Goal: Transaction & Acquisition: Subscribe to service/newsletter

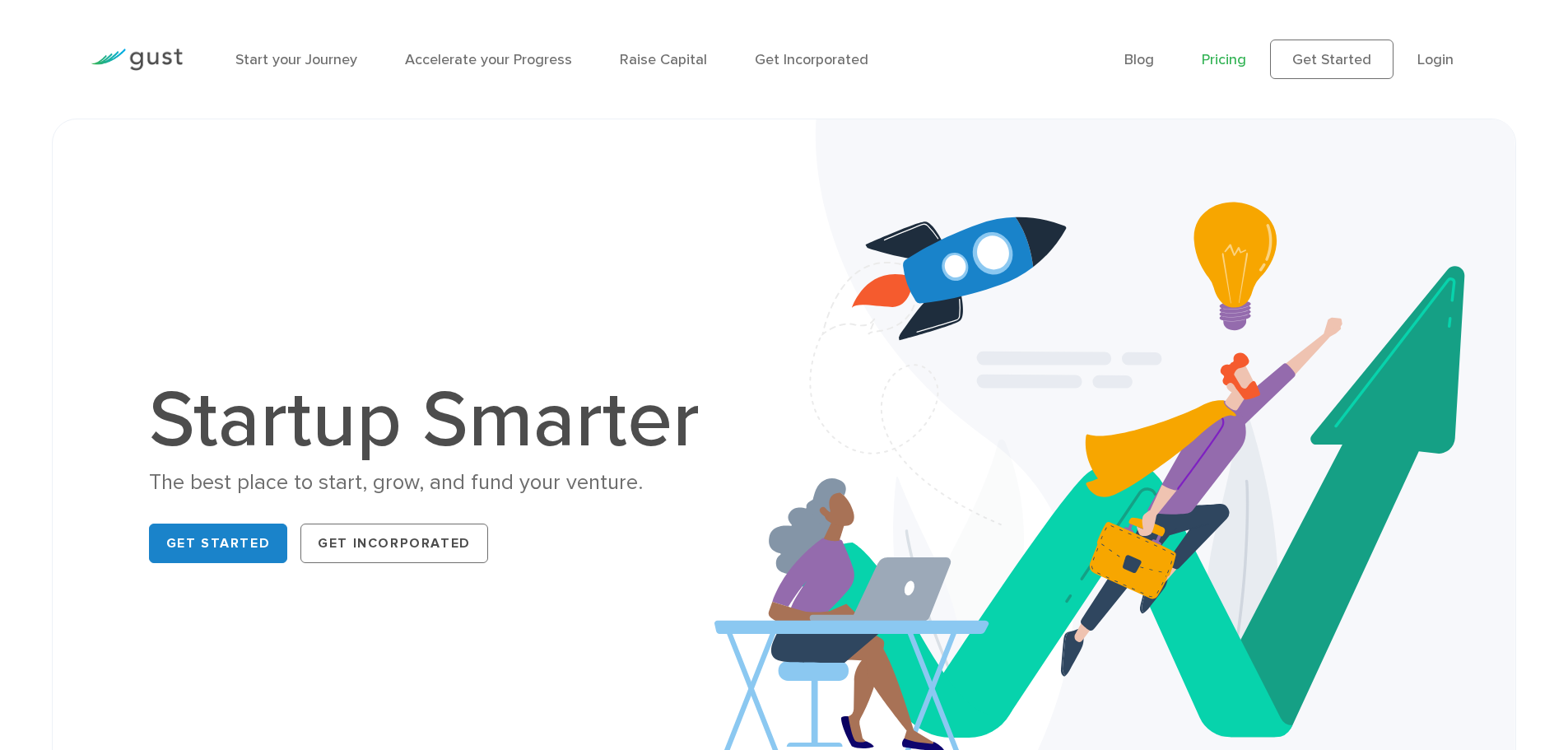
click at [1233, 61] on link "Pricing" at bounding box center [1224, 59] width 45 height 17
click at [208, 540] on link "Get Started" at bounding box center [218, 543] width 139 height 39
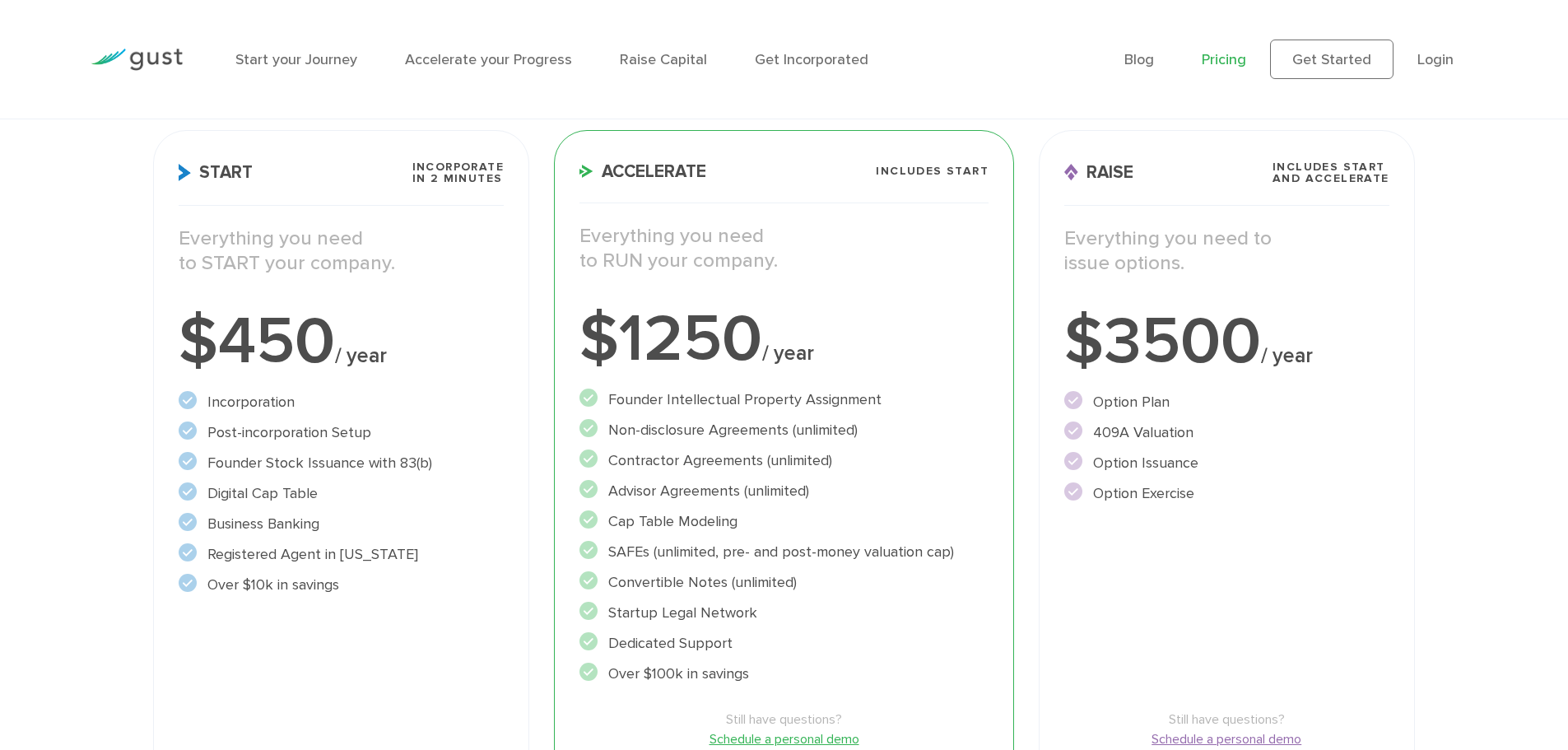
scroll to position [247, 0]
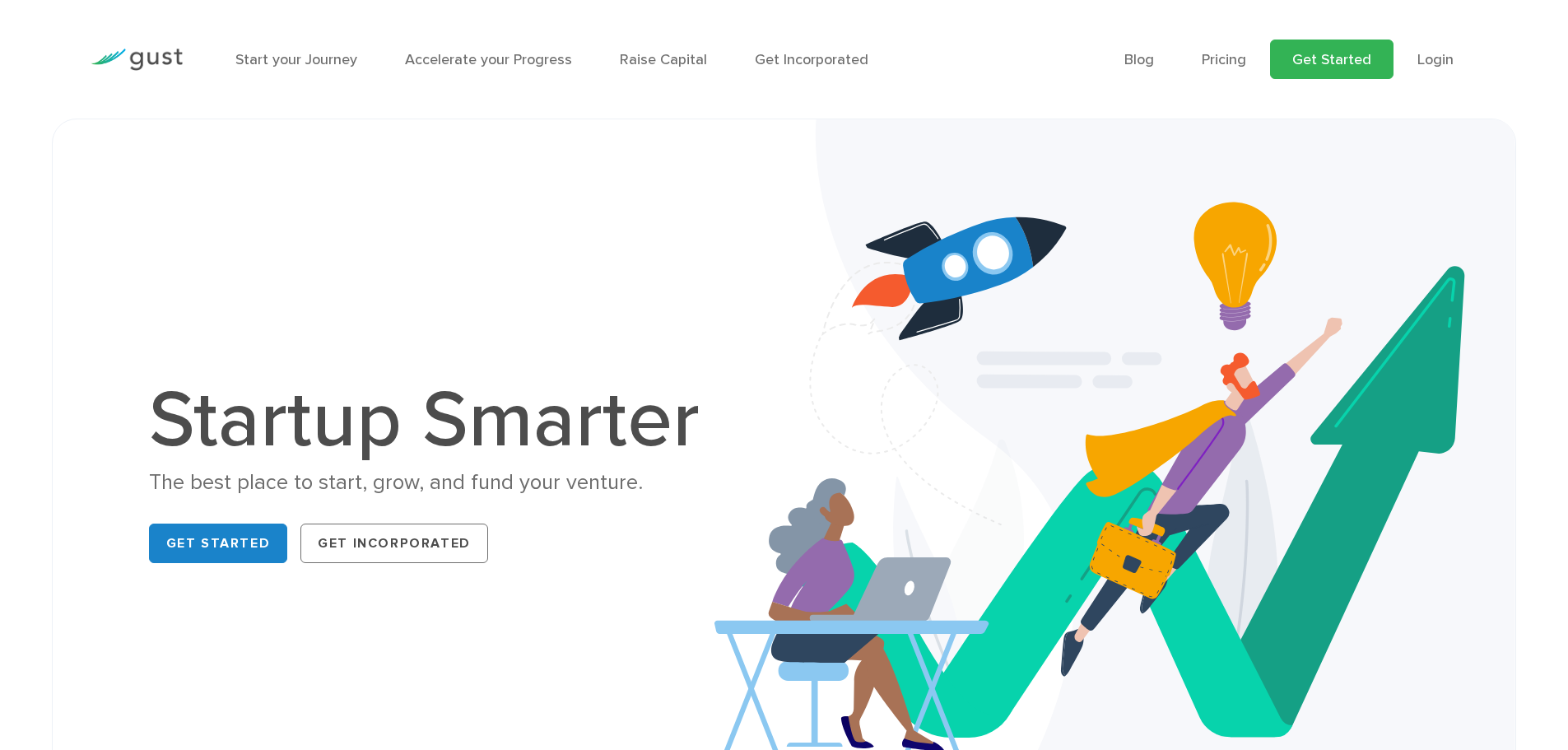
click at [1364, 65] on link "Get Started" at bounding box center [1332, 59] width 123 height 39
click at [1452, 52] on link "Login" at bounding box center [1435, 59] width 36 height 17
